Goal: Information Seeking & Learning: Learn about a topic

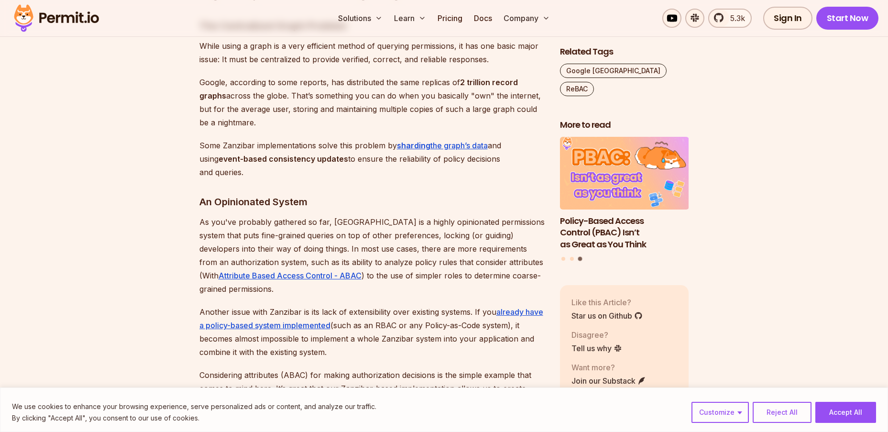
scroll to position [3493, 0]
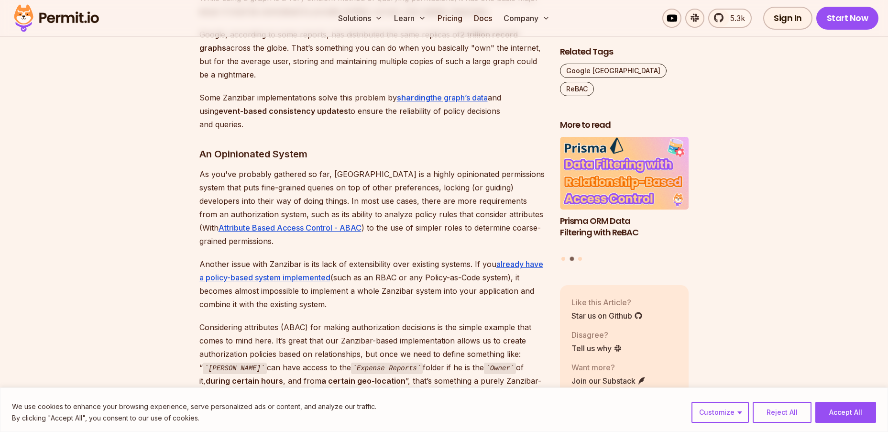
click at [374, 257] on p "Another issue with Zanzibar is its lack of extensibility over existing systems.…" at bounding box center [372, 284] width 345 height 54
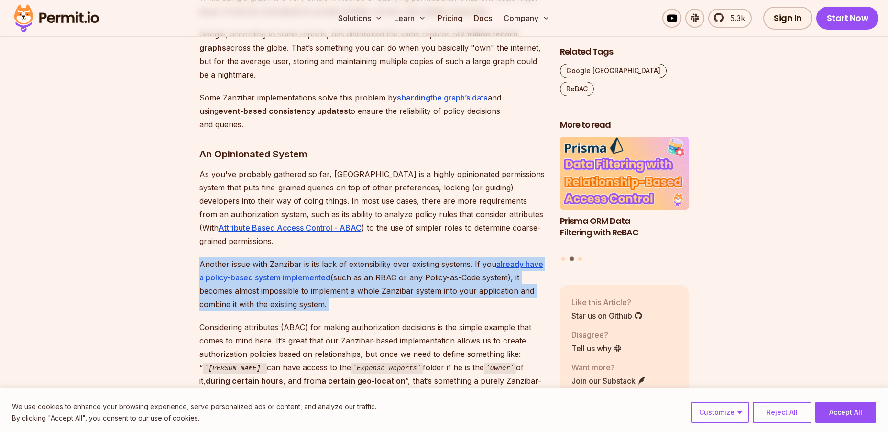
click at [374, 257] on p "Another issue with Zanzibar is its lack of extensibility over existing systems.…" at bounding box center [372, 284] width 345 height 54
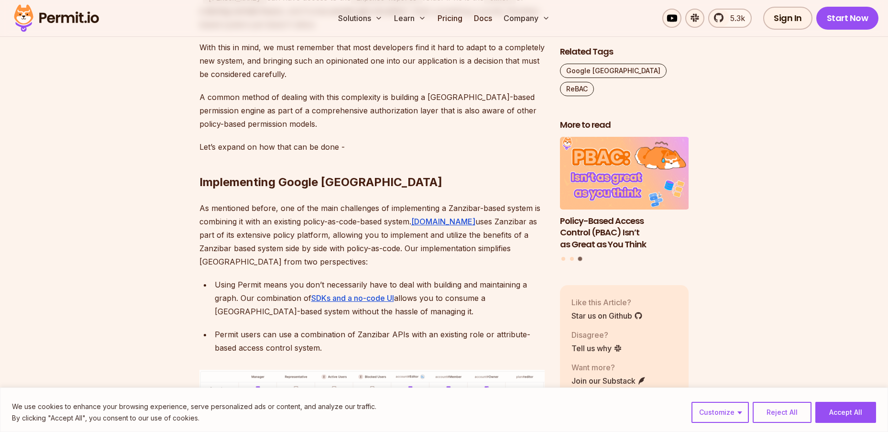
scroll to position [3875, 0]
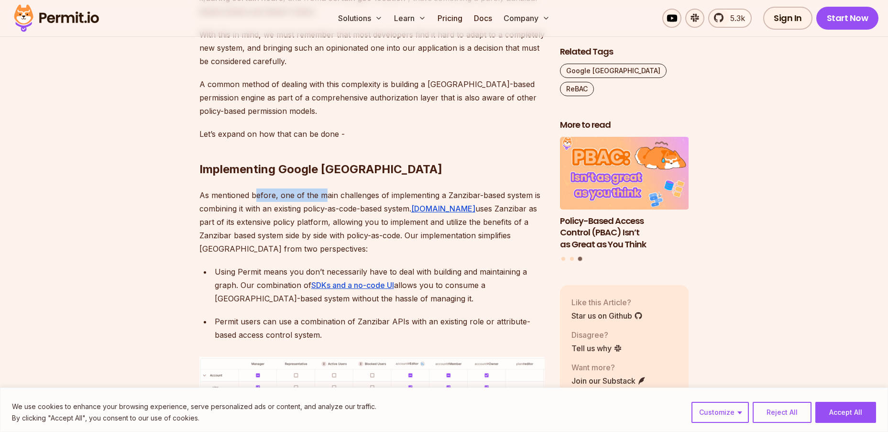
drag, startPoint x: 254, startPoint y: 103, endPoint x: 326, endPoint y: 108, distance: 72.4
click at [326, 189] on p "As mentioned before, one of the main challenges of implementing a Zanzibar-base…" at bounding box center [372, 222] width 345 height 67
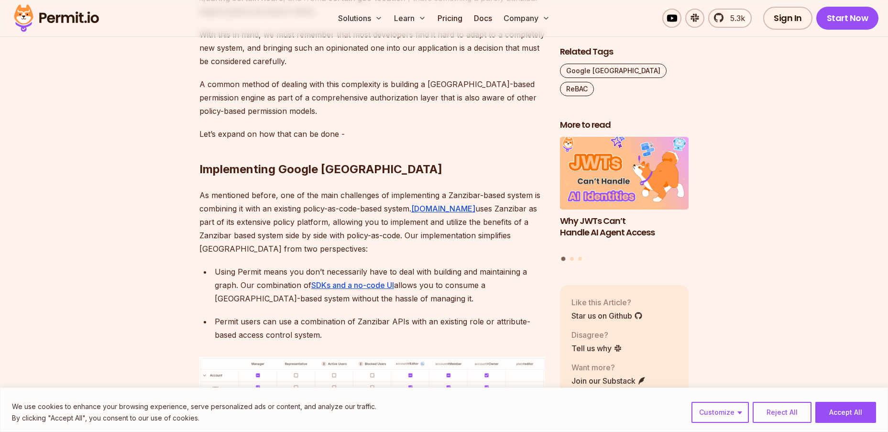
click at [301, 189] on p "As mentioned before, one of the main challenges of implementing a Zanzibar-base…" at bounding box center [372, 222] width 345 height 67
drag, startPoint x: 239, startPoint y: 130, endPoint x: 322, endPoint y: 129, distance: 83.3
click at [322, 189] on p "As mentioned before, one of the main challenges of implementing a Zanzibar-base…" at bounding box center [372, 222] width 345 height 67
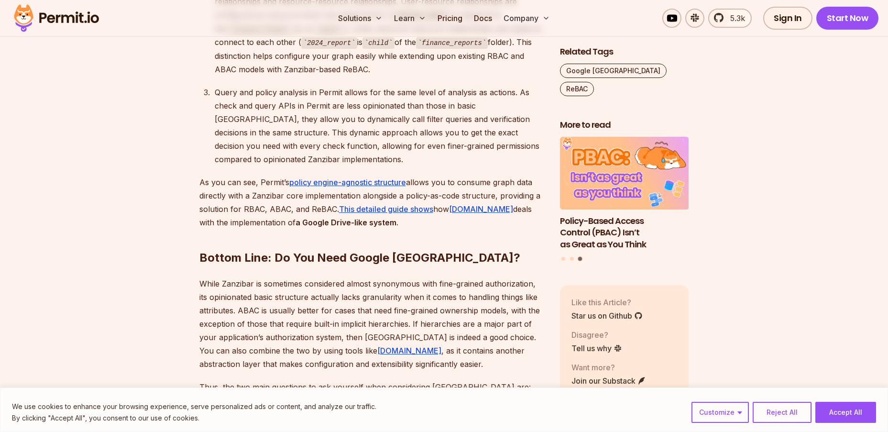
scroll to position [4593, 0]
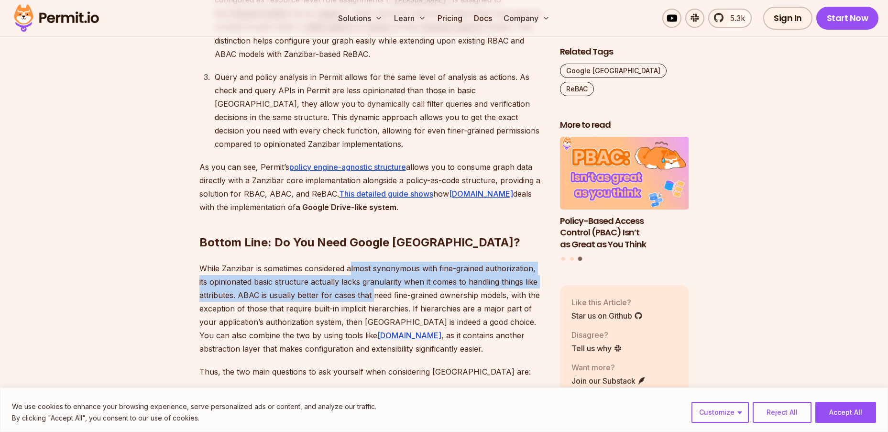
drag, startPoint x: 352, startPoint y: 176, endPoint x: 371, endPoint y: 195, distance: 27.4
click at [371, 262] on p "While Zanzibar is sometimes considered almost synonymous with fine-grained auth…" at bounding box center [372, 309] width 345 height 94
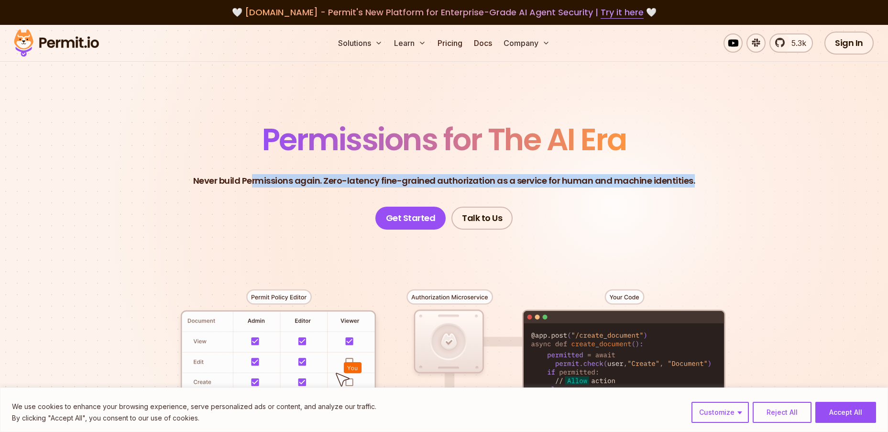
drag, startPoint x: 256, startPoint y: 180, endPoint x: 698, endPoint y: 184, distance: 441.1
click at [698, 184] on header "Permissions for The AI Era Never build Permissions again. Zero-latency fine-gra…" at bounding box center [445, 176] width 670 height 105
click at [800, 46] on span "5.3k" at bounding box center [796, 42] width 21 height 11
